Goal: Transaction & Acquisition: Download file/media

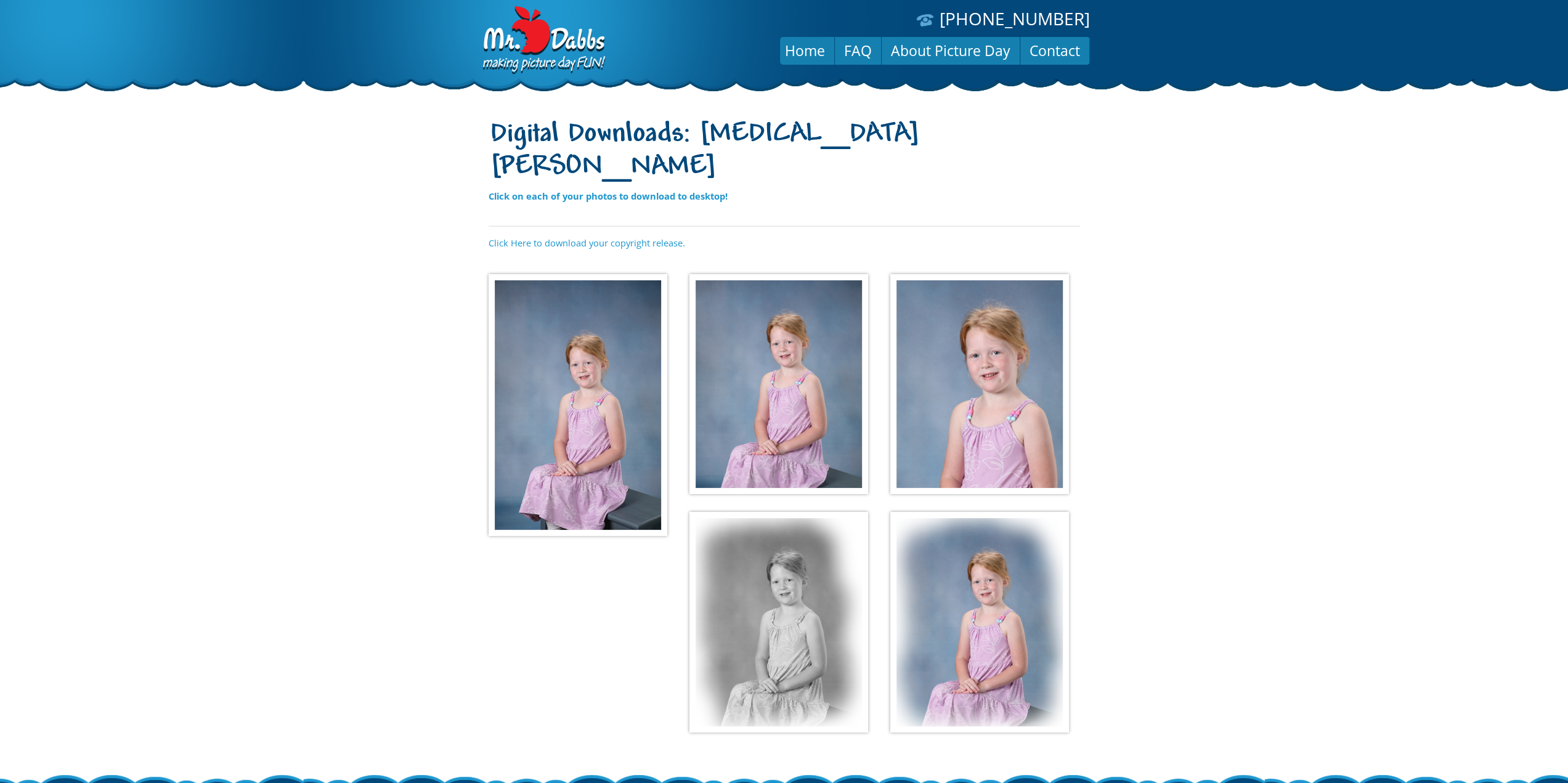
click at [583, 359] on img at bounding box center [577, 405] width 178 height 262
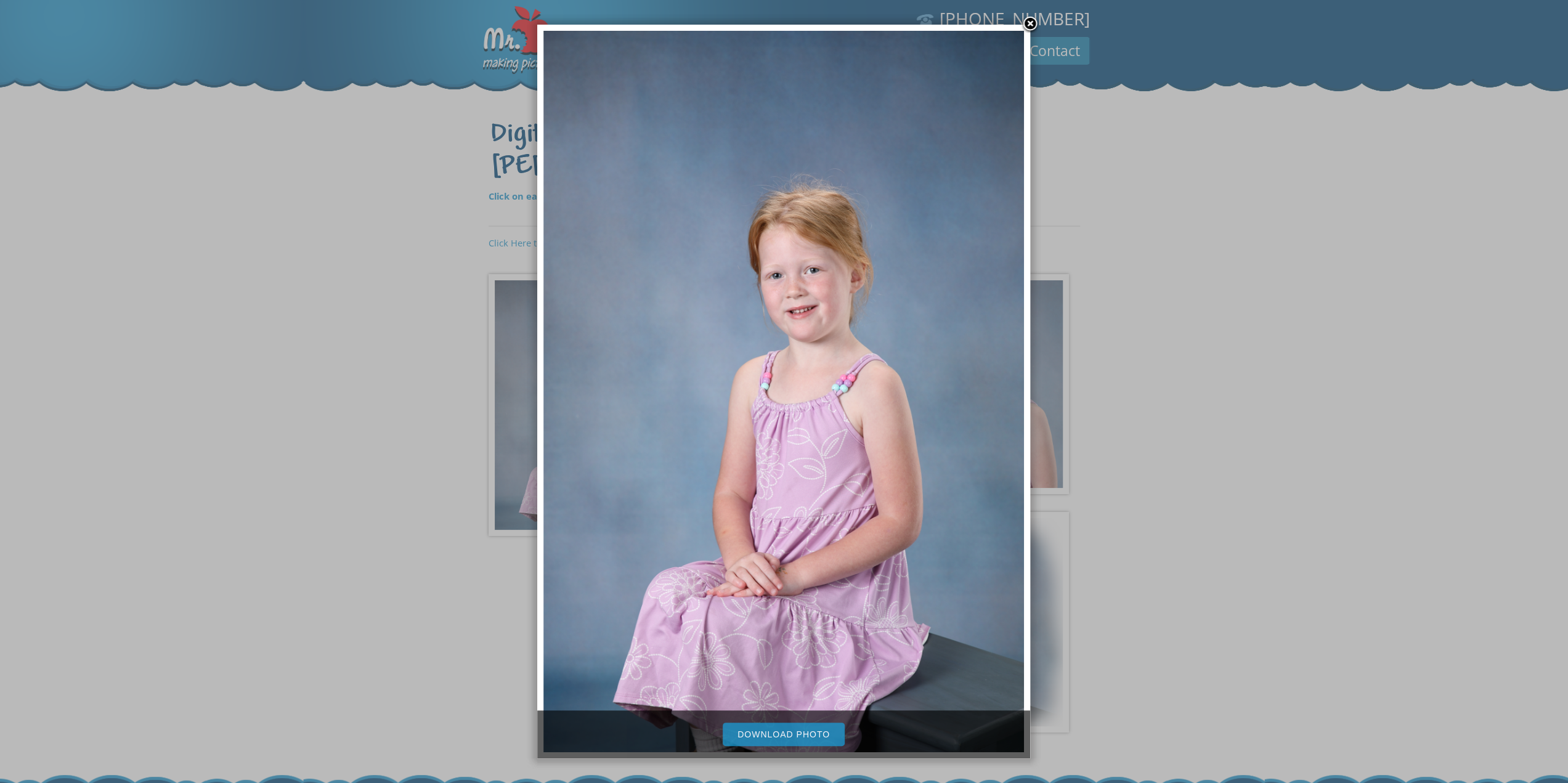
click at [793, 734] on link "Download Photo" at bounding box center [783, 734] width 122 height 24
click at [1032, 24] on link at bounding box center [1030, 24] width 18 height 18
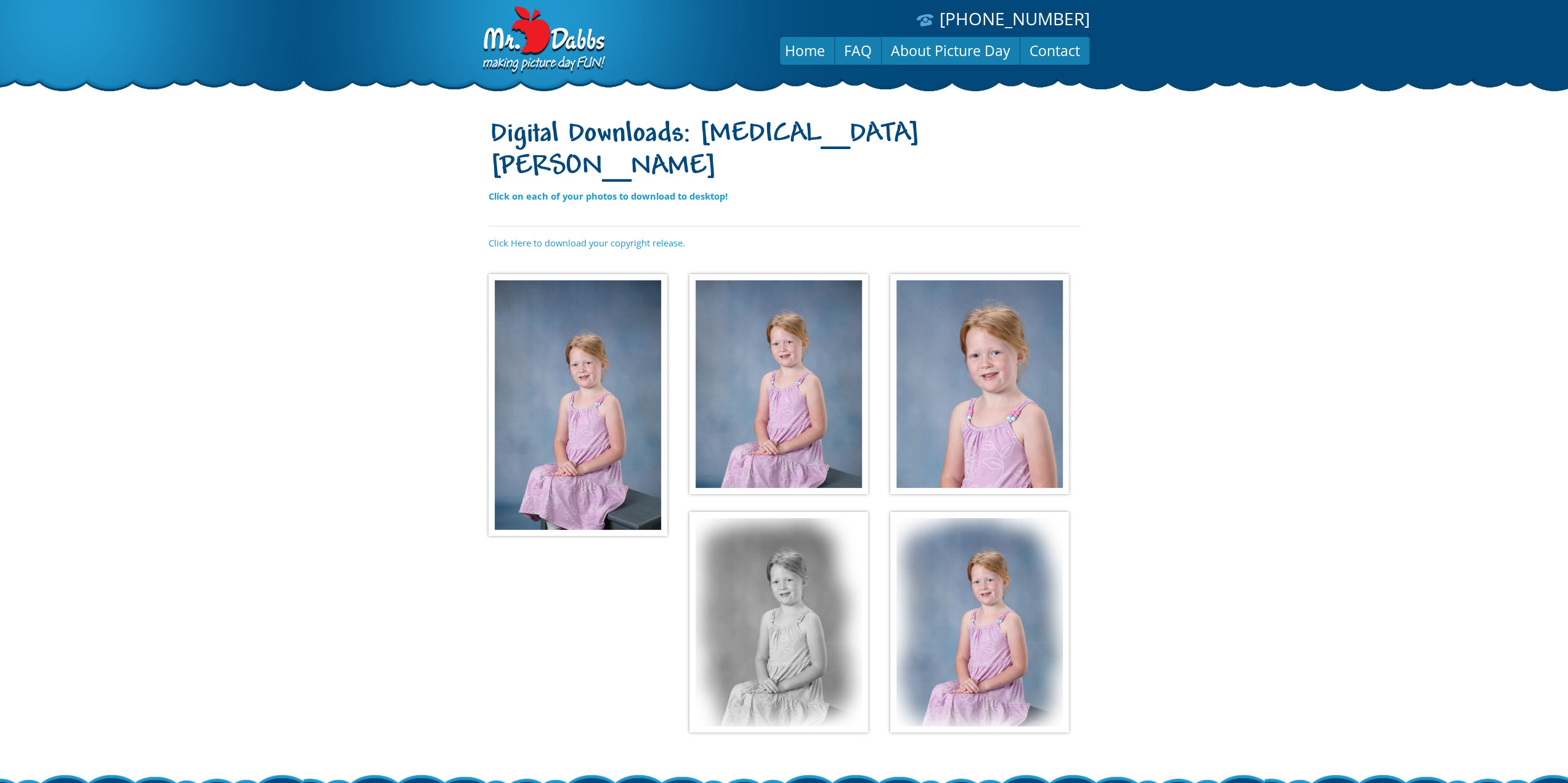
click at [794, 365] on img at bounding box center [778, 384] width 178 height 221
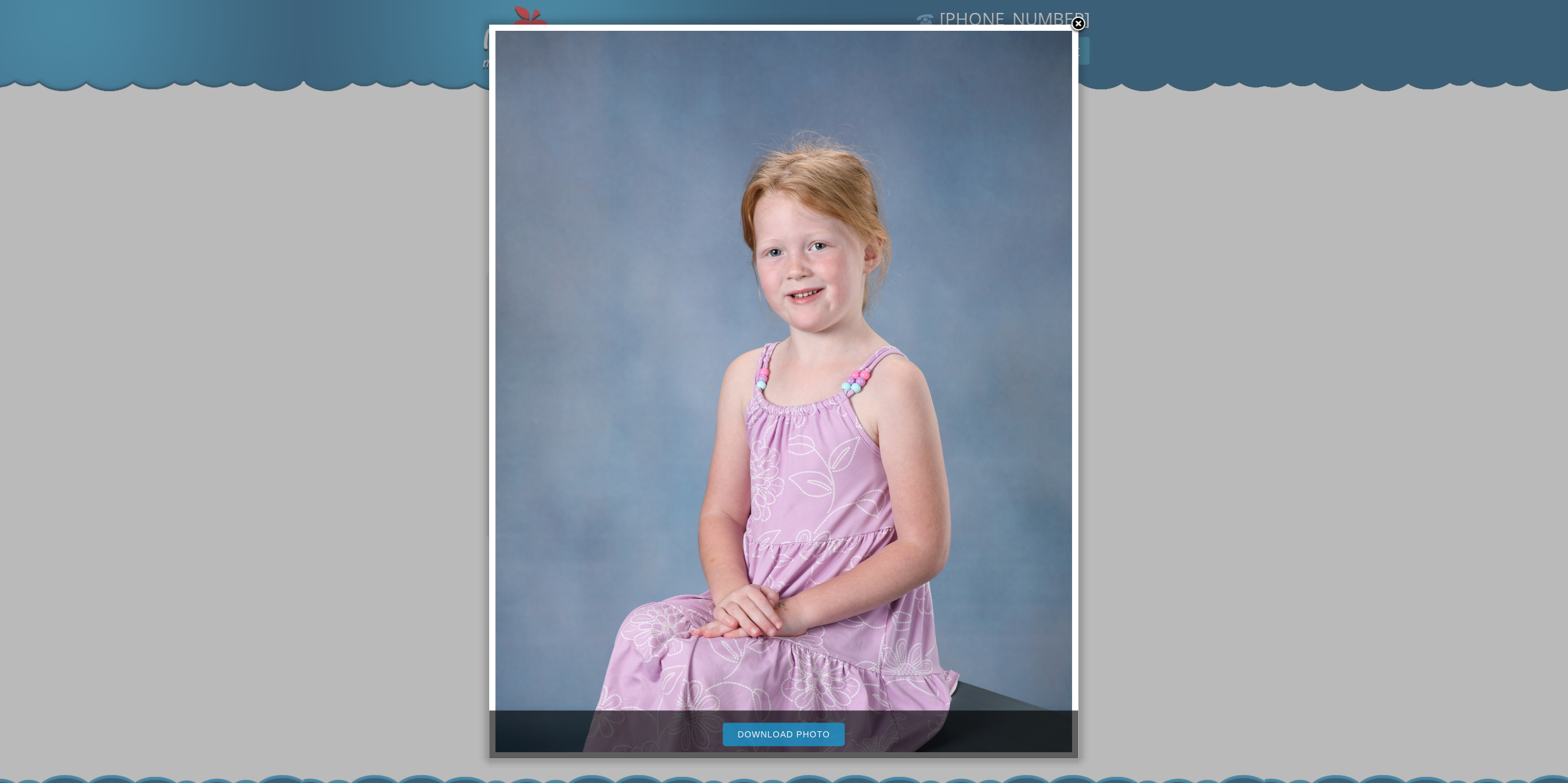
click at [774, 737] on link "Download Photo" at bounding box center [783, 734] width 122 height 24
click at [1080, 23] on link at bounding box center [1078, 24] width 18 height 18
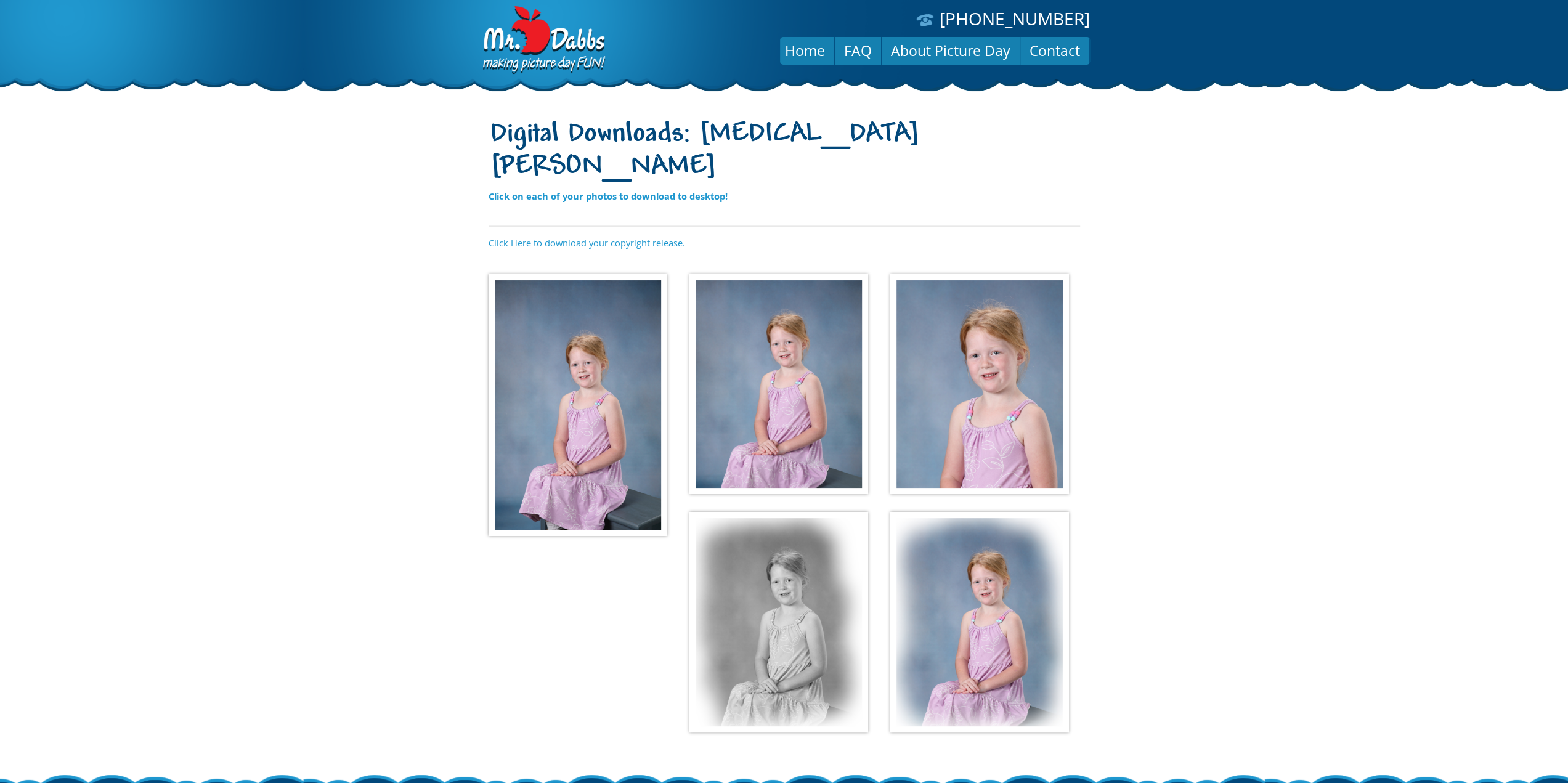
click at [982, 356] on img at bounding box center [979, 384] width 178 height 221
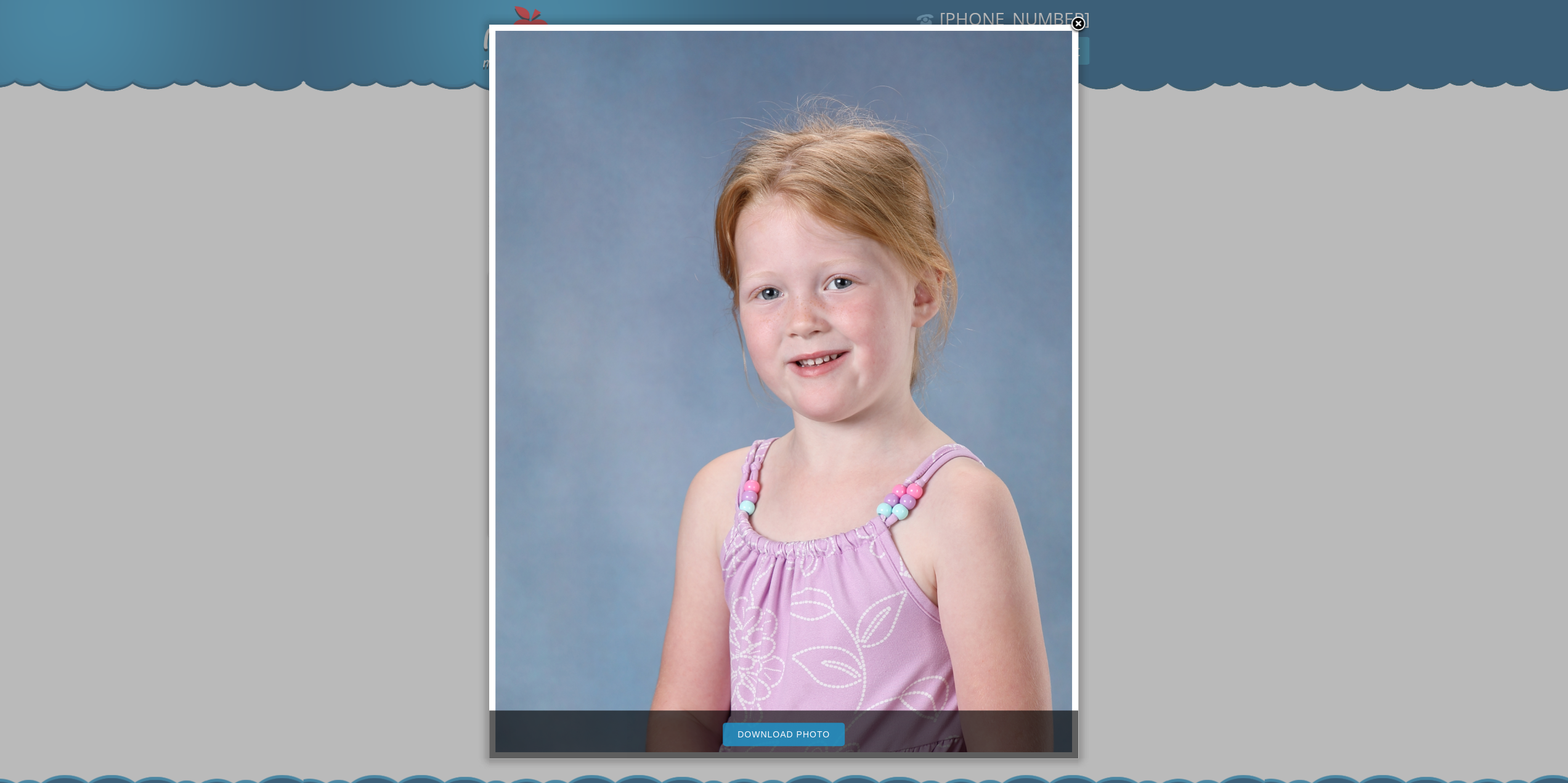
click at [779, 735] on link "Download Photo" at bounding box center [783, 734] width 122 height 24
click at [1080, 20] on link at bounding box center [1078, 24] width 18 height 18
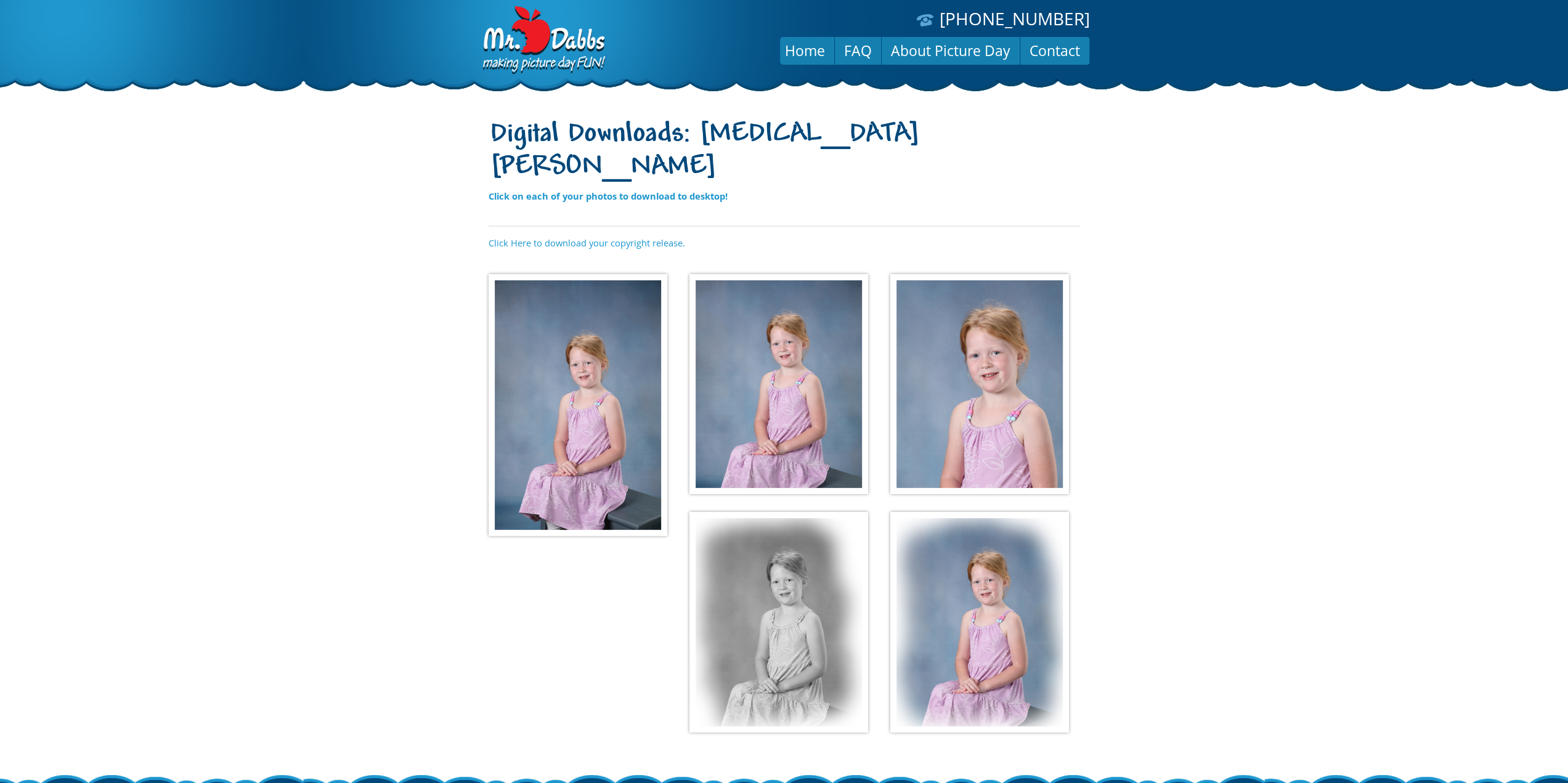
click at [772, 610] on img at bounding box center [778, 622] width 178 height 221
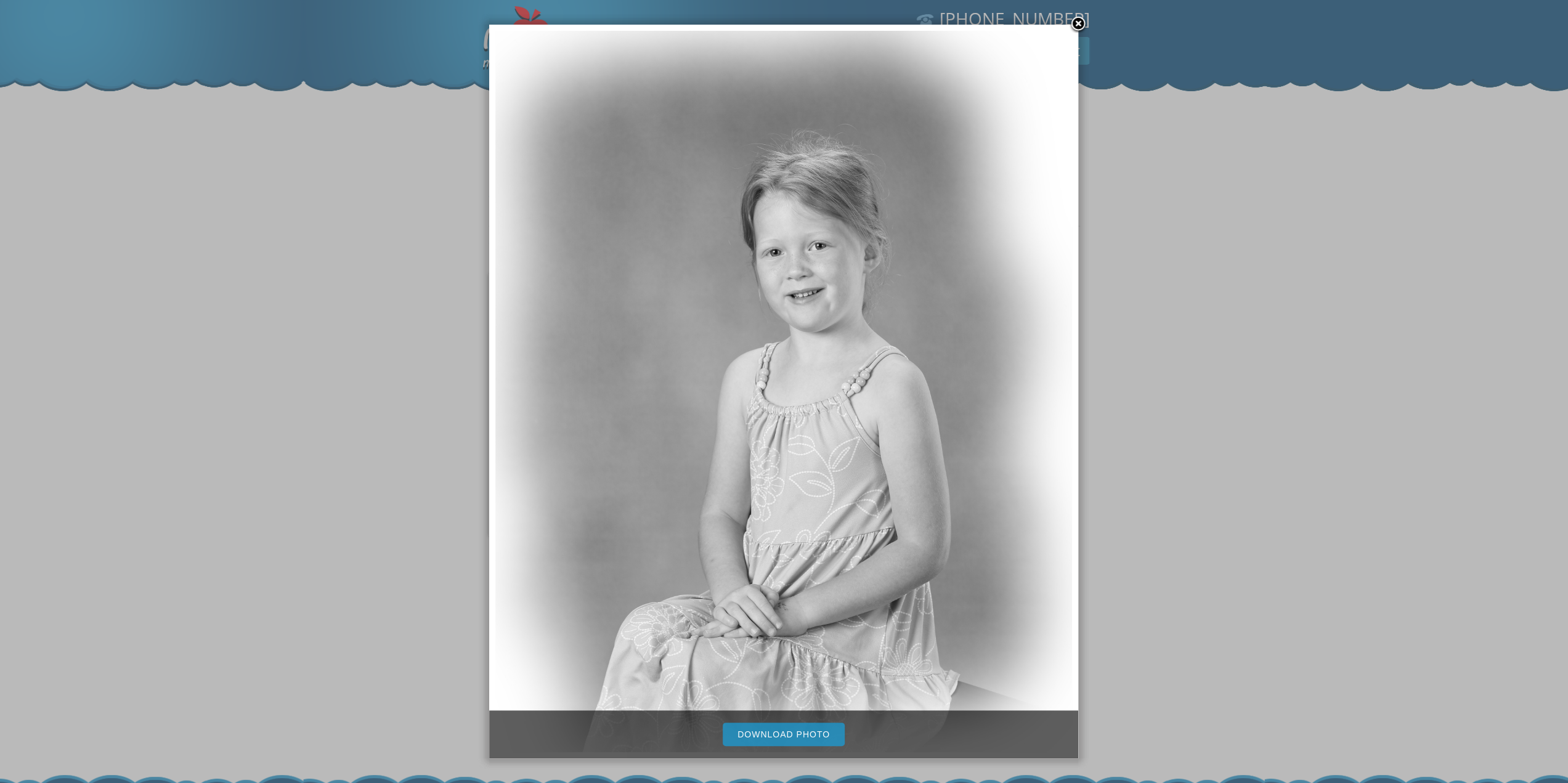
click at [781, 735] on link "Download Photo" at bounding box center [783, 734] width 122 height 24
click at [1078, 20] on link at bounding box center [1078, 24] width 18 height 18
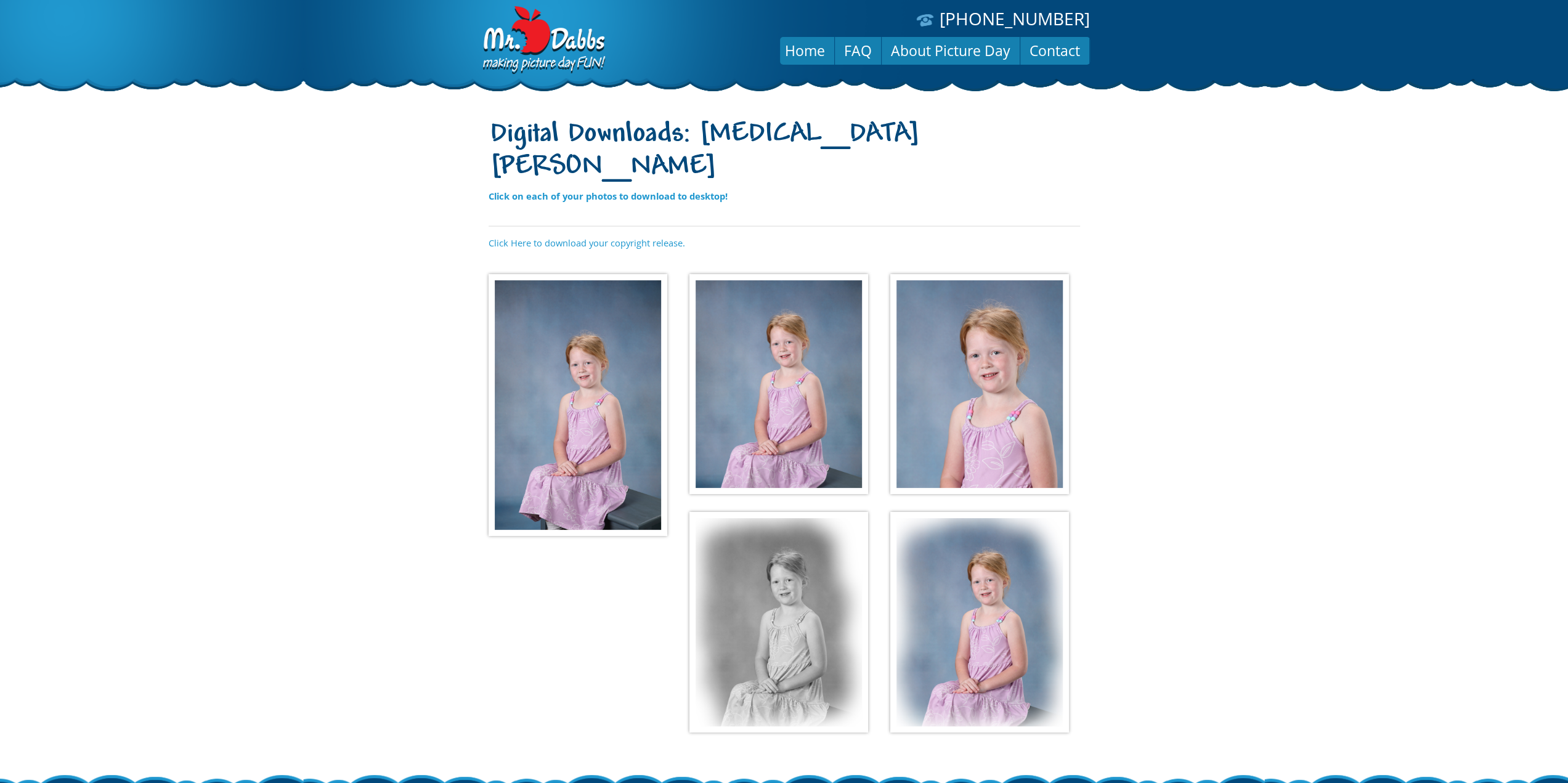
click at [990, 611] on img at bounding box center [979, 622] width 178 height 221
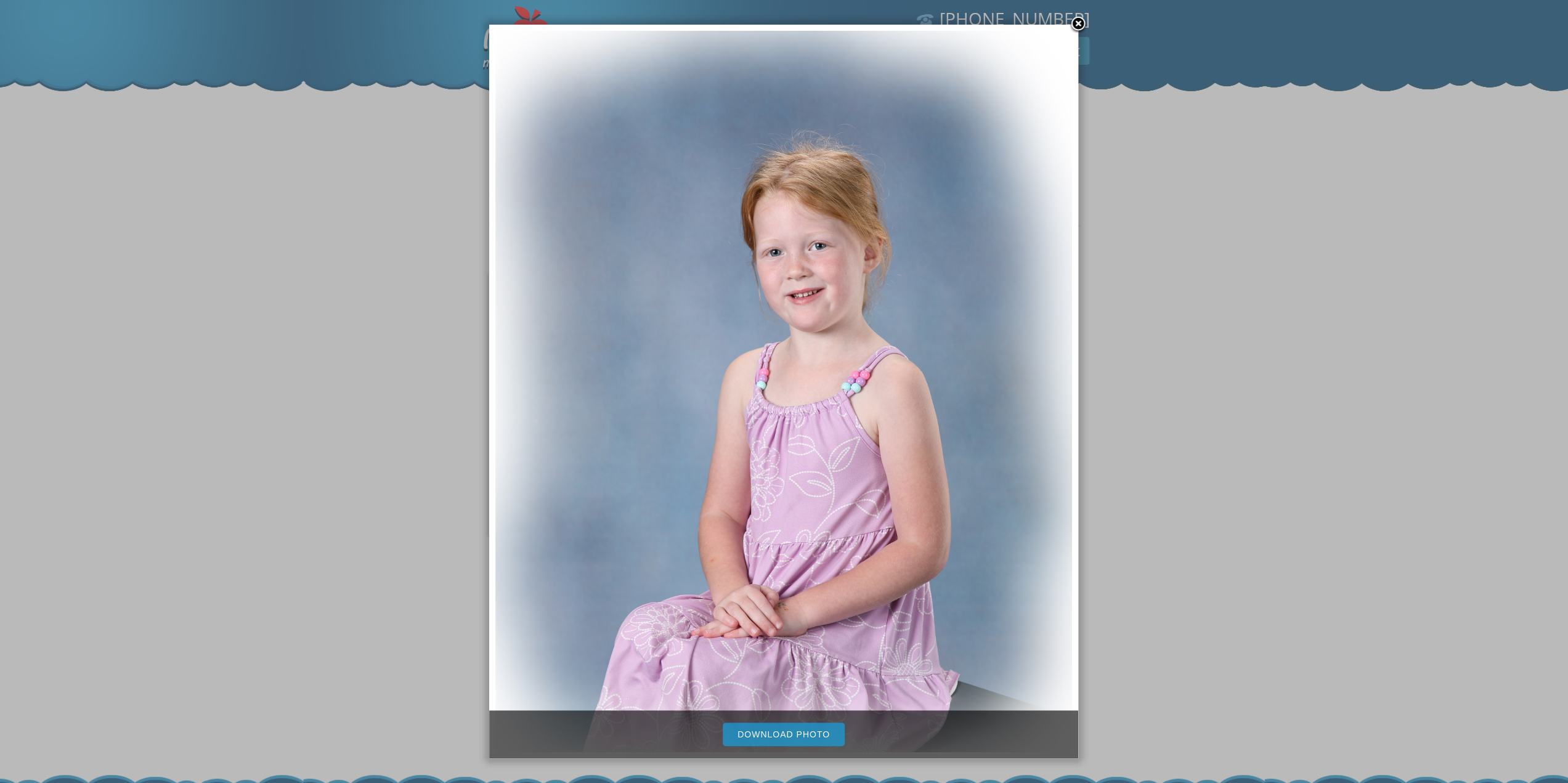
click at [803, 733] on link "Download Photo" at bounding box center [783, 734] width 122 height 24
click at [1080, 23] on link at bounding box center [1078, 24] width 18 height 18
